Goal: Task Accomplishment & Management: Complete application form

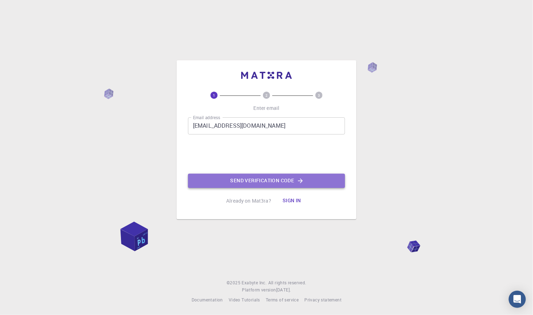
click at [226, 182] on button "Send verification code" at bounding box center [266, 181] width 157 height 14
click at [260, 180] on button "Send verification code" at bounding box center [266, 181] width 157 height 14
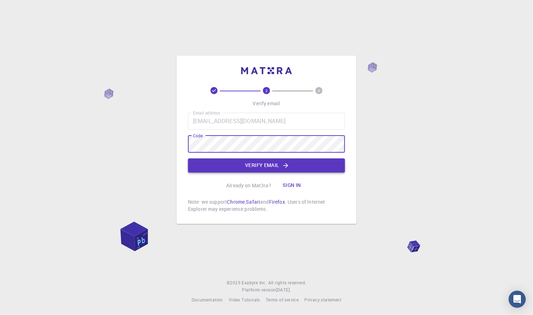
click at [238, 163] on button "Verify email" at bounding box center [266, 165] width 157 height 14
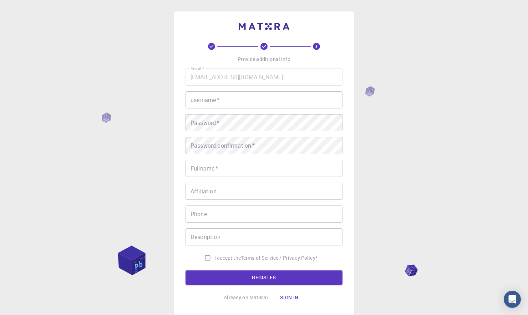
click at [245, 95] on input "username   *" at bounding box center [264, 99] width 157 height 17
type input "seam"
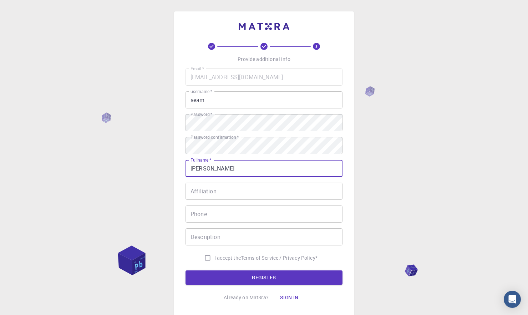
type input "[PERSON_NAME]"
click at [219, 189] on input "Affiliation" at bounding box center [264, 191] width 157 height 17
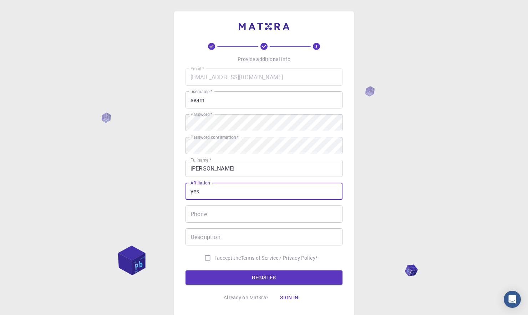
type input "yes"
click at [207, 212] on input "Phone" at bounding box center [264, 213] width 157 height 17
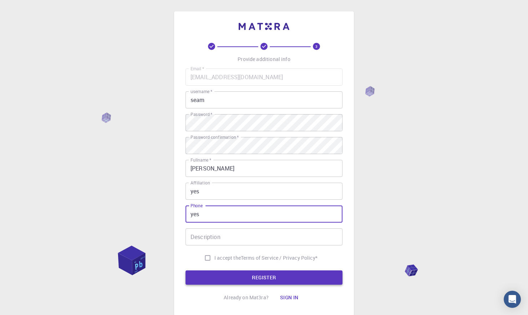
type input "yes"
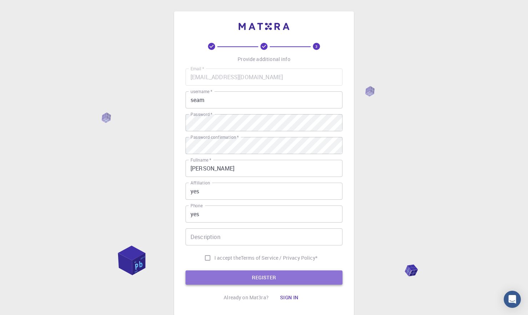
click at [224, 278] on button "REGISTER" at bounding box center [264, 277] width 157 height 14
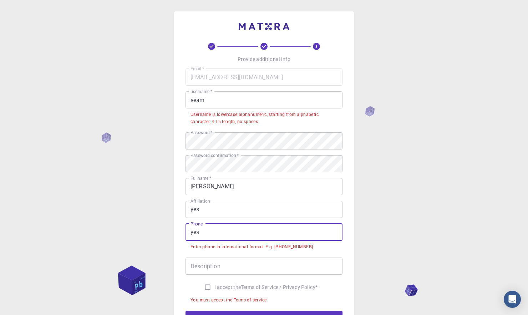
drag, startPoint x: 210, startPoint y: 232, endPoint x: 179, endPoint y: 233, distance: 31.1
click at [179, 233] on div "3 Provide additional info Email   * [EMAIL_ADDRESS][DOMAIN_NAME] Email   * user…" at bounding box center [264, 183] width 180 height 345
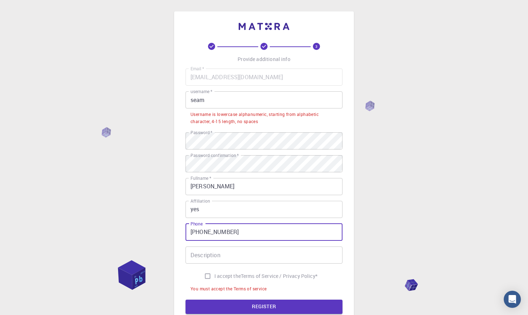
type input "[PHONE_NUMBER]"
click at [209, 260] on input "Description" at bounding box center [264, 255] width 157 height 17
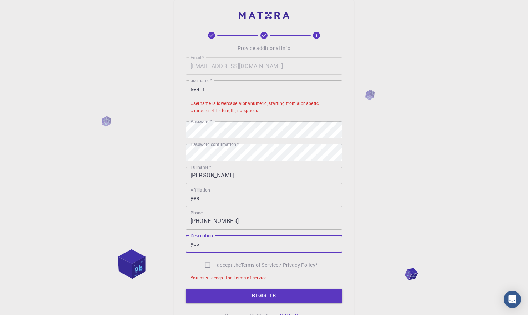
scroll to position [26, 0]
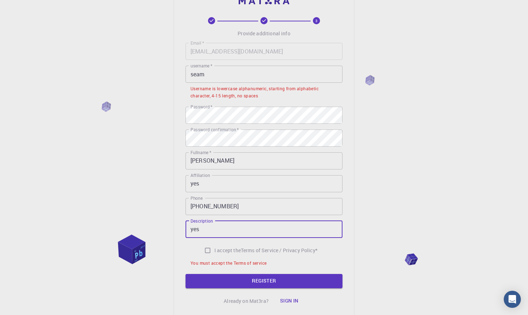
type input "yes"
click at [241, 268] on li "You must accept the Terms of service" at bounding box center [264, 262] width 157 height 11
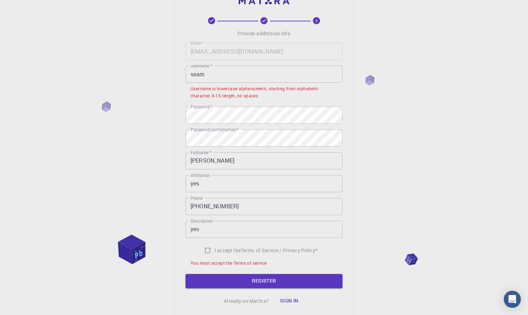
click at [201, 251] on input "I accept the Terms of Service / Privacy Policy *" at bounding box center [208, 251] width 14 height 14
checkbox input "true"
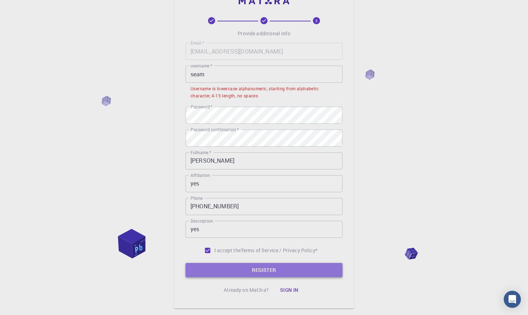
click at [220, 274] on button "REGISTER" at bounding box center [264, 270] width 157 height 14
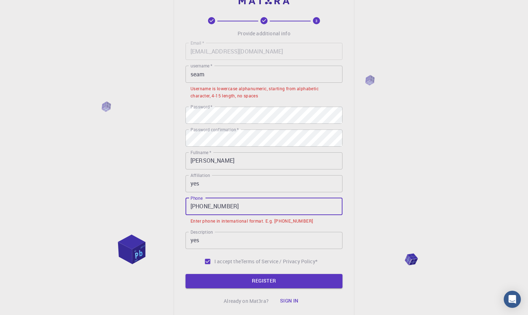
click at [235, 205] on input "[PHONE_NUMBER]" at bounding box center [264, 206] width 157 height 17
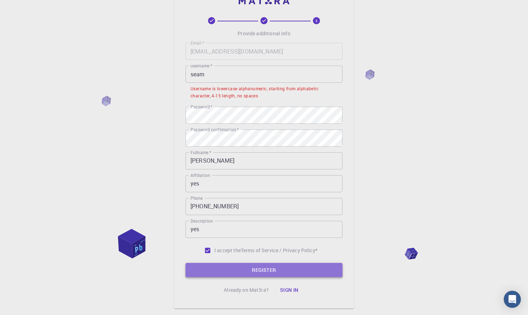
click at [249, 269] on button "REGISTER" at bounding box center [264, 270] width 157 height 14
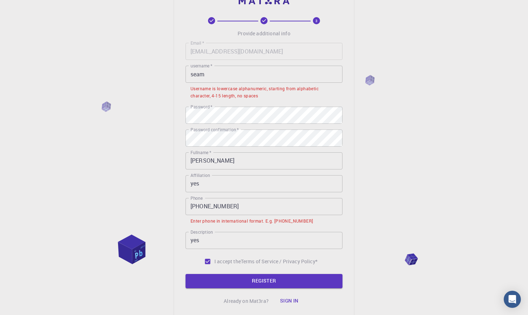
click at [251, 210] on input "[PHONE_NUMBER]" at bounding box center [264, 206] width 157 height 17
drag, startPoint x: 205, startPoint y: 205, endPoint x: 194, endPoint y: 205, distance: 10.7
click at [194, 205] on input "[PHONE_NUMBER]" at bounding box center [264, 206] width 157 height 17
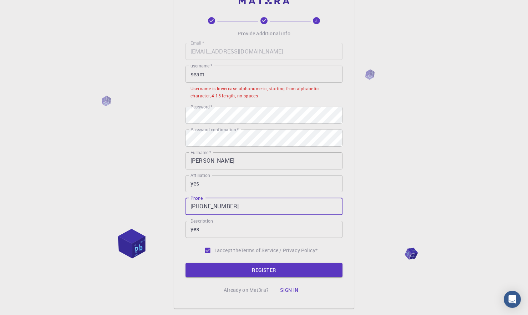
click at [186, 263] on button "REGISTER" at bounding box center [264, 270] width 157 height 14
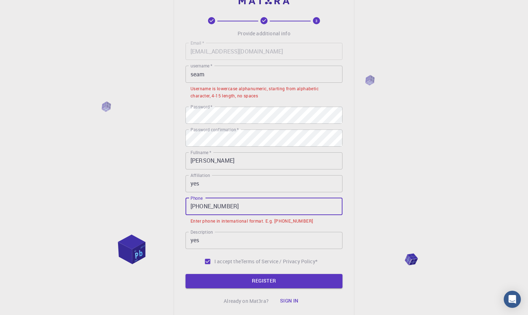
click at [196, 201] on input "[PHONE_NUMBER]" at bounding box center [264, 206] width 157 height 17
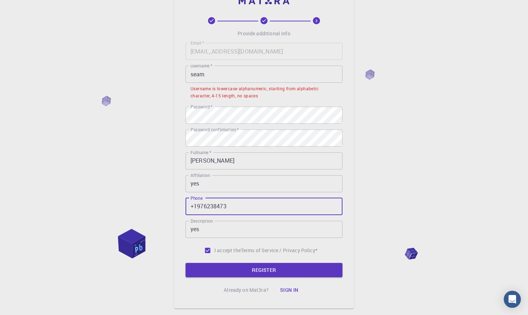
type input "+1976238473"
click at [224, 263] on button "REGISTER" at bounding box center [264, 270] width 157 height 14
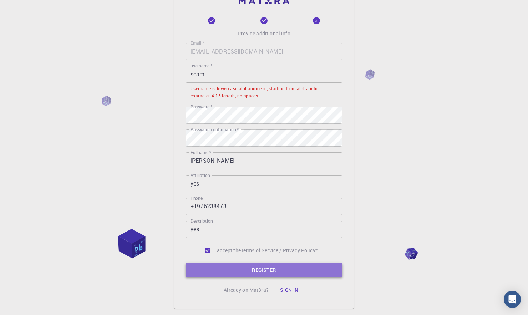
click at [243, 271] on button "REGISTER" at bounding box center [264, 270] width 157 height 14
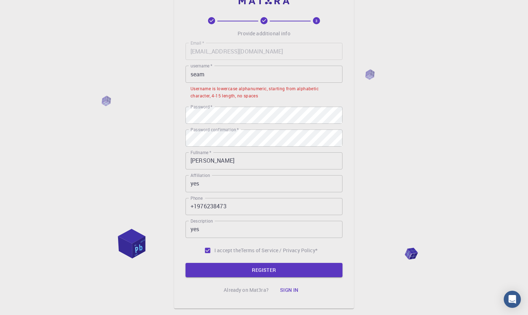
click at [263, 278] on div "3 Provide additional info Email   * [EMAIL_ADDRESS][DOMAIN_NAME] Email   * user…" at bounding box center [264, 157] width 157 height 280
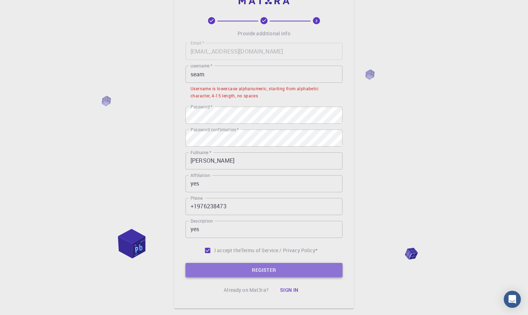
click at [266, 274] on button "REGISTER" at bounding box center [264, 270] width 157 height 14
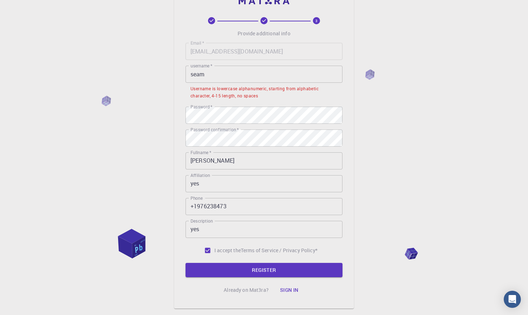
click at [193, 77] on input "seam" at bounding box center [264, 74] width 157 height 17
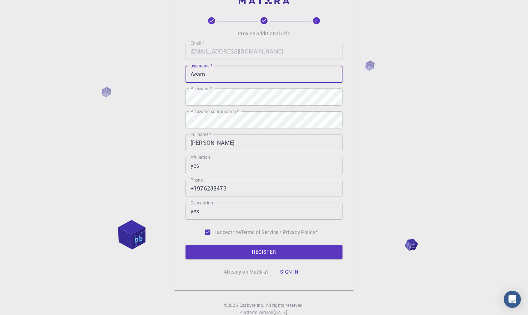
click at [225, 241] on form "Email   * [EMAIL_ADDRESS][DOMAIN_NAME] Email   * username   * Aeam username   *…" at bounding box center [264, 151] width 157 height 216
click at [223, 260] on div "3 Provide additional info Email   * [EMAIL_ADDRESS][DOMAIN_NAME] Email   * user…" at bounding box center [264, 148] width 157 height 262
click at [228, 252] on button "REGISTER" at bounding box center [264, 252] width 157 height 14
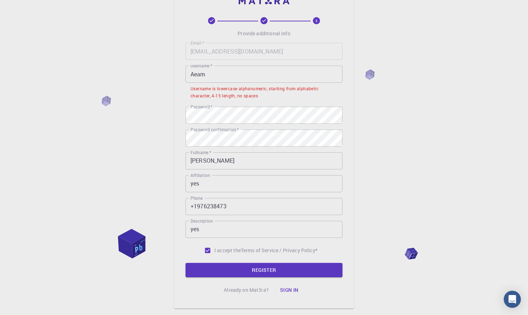
click at [204, 71] on input "Aeam" at bounding box center [264, 74] width 157 height 17
drag, startPoint x: 205, startPoint y: 71, endPoint x: 183, endPoint y: 70, distance: 21.4
click at [183, 70] on div "3 Provide additional info Email   * [EMAIL_ADDRESS][DOMAIN_NAME] Email   * user…" at bounding box center [264, 147] width 180 height 323
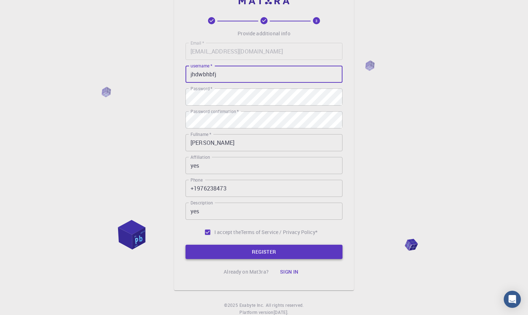
type input "jhdwbhbfj"
click at [222, 247] on button "REGISTER" at bounding box center [264, 252] width 157 height 14
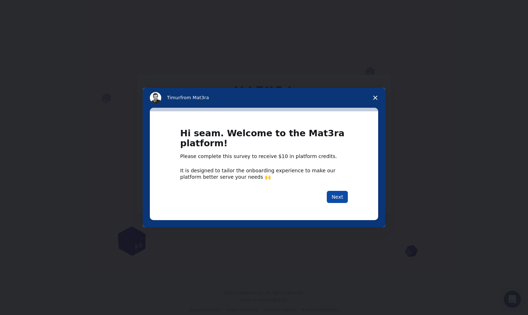
click at [336, 195] on button "Next" at bounding box center [337, 197] width 21 height 12
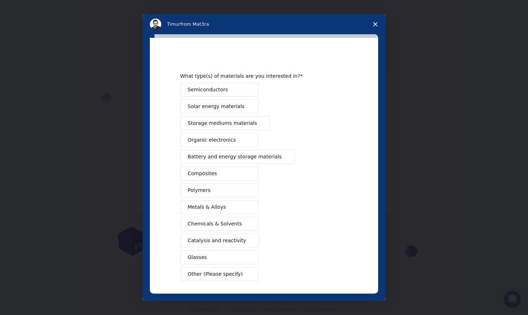
click at [377, 20] on span "Close survey" at bounding box center [375, 24] width 20 height 20
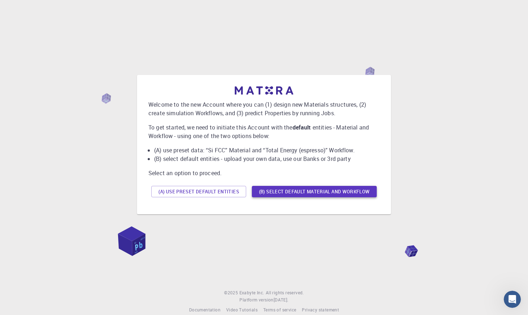
click at [303, 192] on button "(B) Select default material and workflow" at bounding box center [314, 191] width 125 height 11
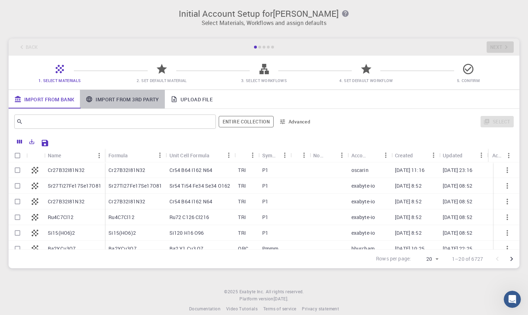
click at [143, 98] on link "Import From 3rd Party" at bounding box center [122, 99] width 85 height 19
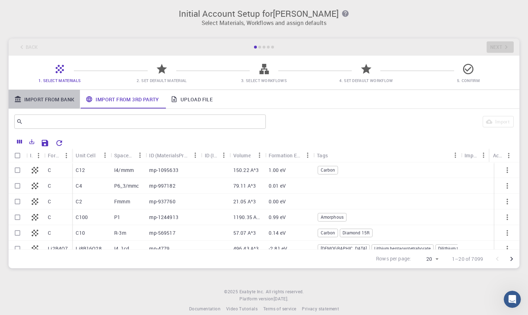
click at [65, 97] on link "Import From Bank" at bounding box center [44, 99] width 71 height 19
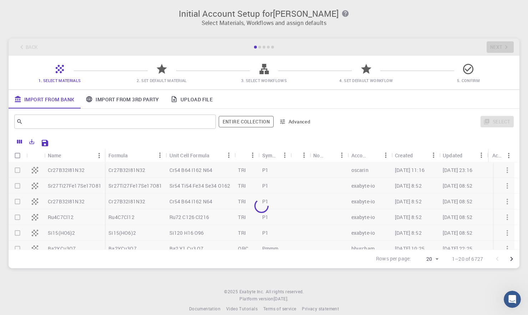
click at [81, 161] on div "Name" at bounding box center [71, 155] width 46 height 14
click at [76, 173] on div at bounding box center [262, 205] width 506 height 87
click at [176, 164] on div "Cr54 B64 I162 N64" at bounding box center [200, 170] width 69 height 16
checkbox input "true"
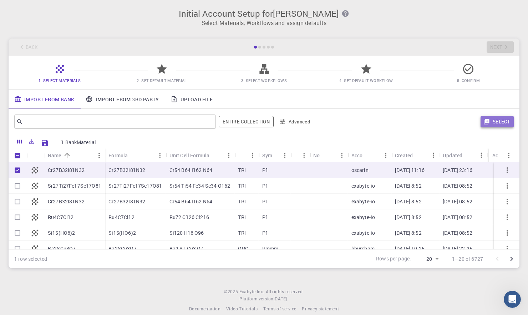
click at [498, 122] on button "Select" at bounding box center [497, 121] width 33 height 11
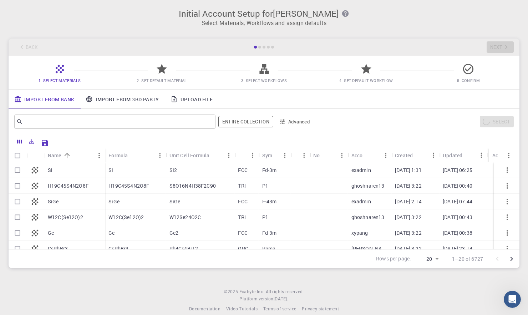
checkbox input "false"
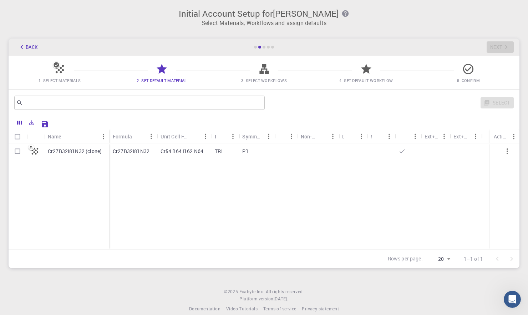
click at [238, 153] on div "TRI" at bounding box center [224, 151] width 27 height 16
checkbox input "true"
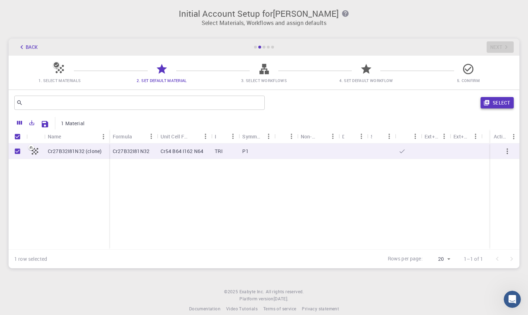
click at [497, 101] on button "Select" at bounding box center [497, 102] width 33 height 11
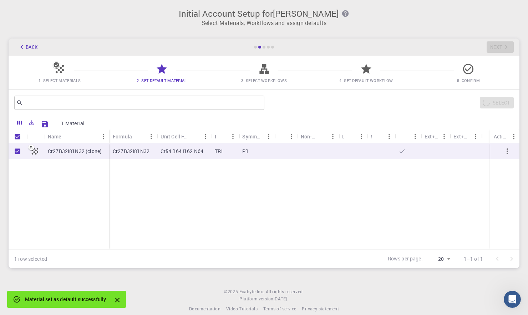
click at [283, 73] on span "3. Select Workflows" at bounding box center [264, 75] width 96 height 17
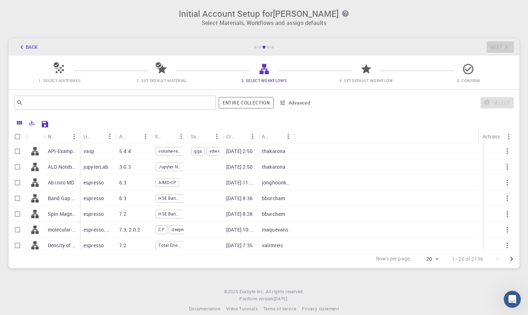
click at [286, 156] on div "thakarona" at bounding box center [276, 151] width 36 height 16
checkbox input "true"
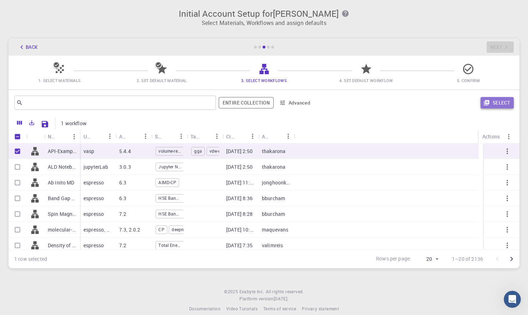
click at [501, 107] on button "Select" at bounding box center [497, 102] width 33 height 11
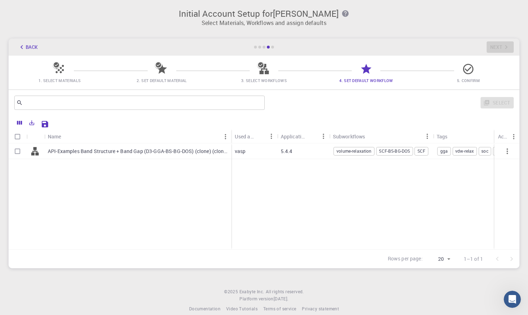
click at [463, 78] on span "5. Confirm" at bounding box center [468, 80] width 23 height 5
click at [470, 70] on icon at bounding box center [468, 69] width 12 height 12
click at [273, 34] on div "Initial Account Setup for seam ahmed Select Materials, Workflows and assign def…" at bounding box center [264, 138] width 528 height 277
